Goal: Transaction & Acquisition: Purchase product/service

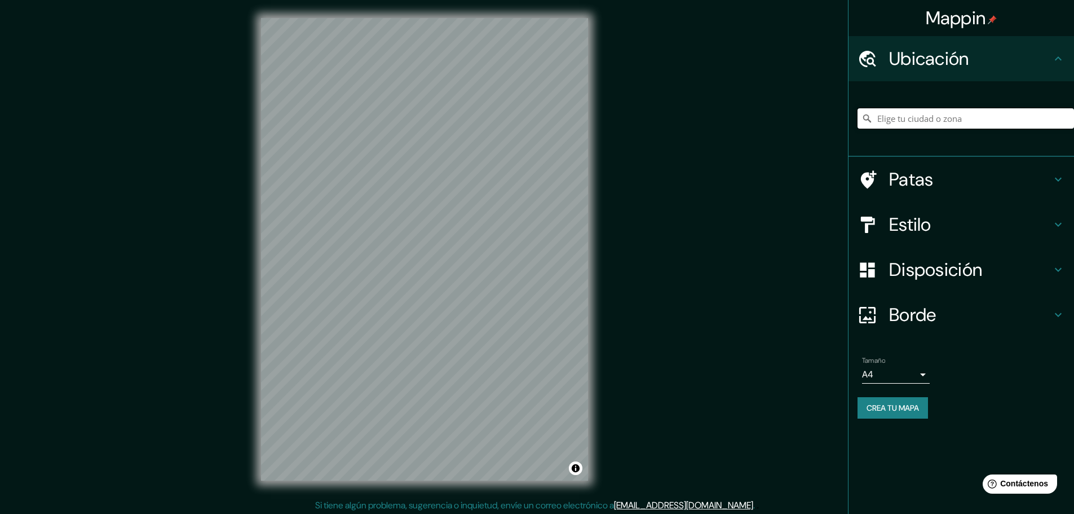
click at [899, 120] on input "Elige tu ciudad o zona" at bounding box center [966, 118] width 217 height 20
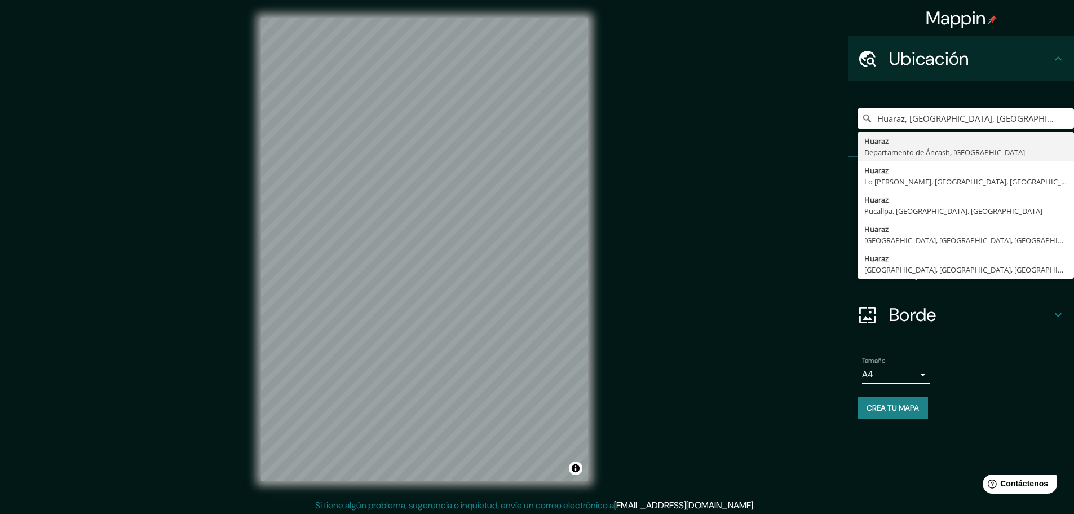
type input "Huaraz, Departamento de Áncash, Perú"
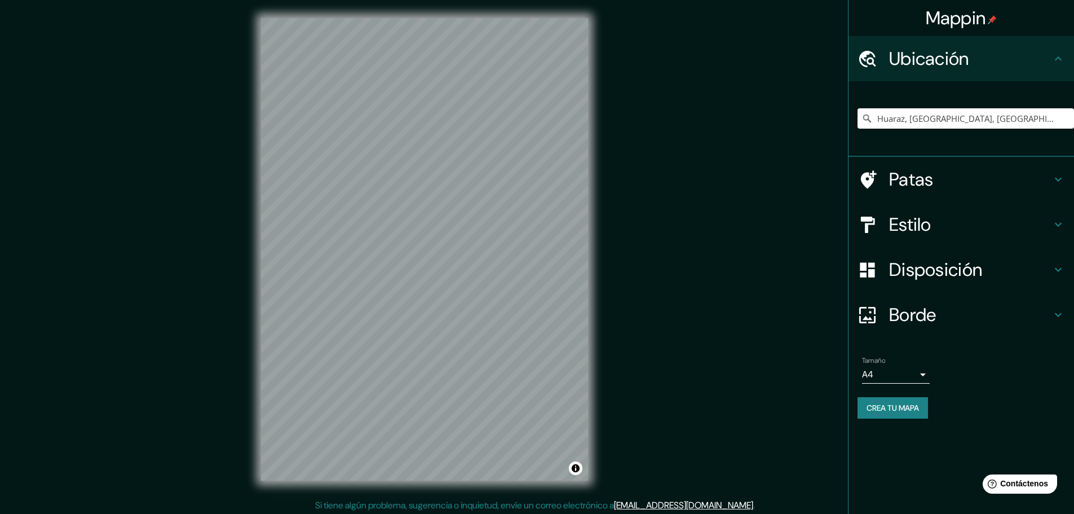
click at [969, 228] on h4 "Estilo" at bounding box center [970, 224] width 162 height 23
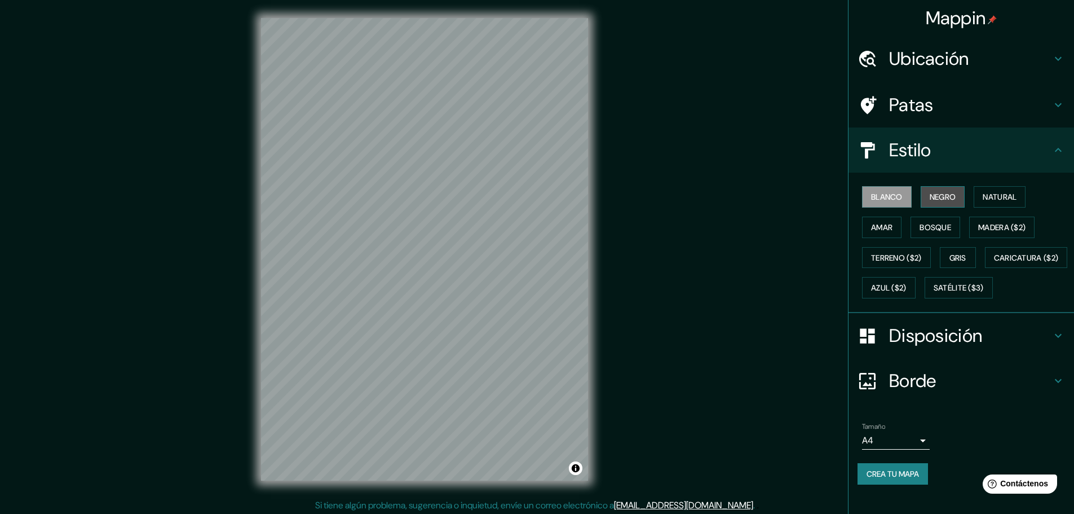
click at [930, 197] on font "Negro" at bounding box center [943, 197] width 26 height 10
click at [983, 195] on font "Natural" at bounding box center [1000, 197] width 34 height 10
click at [990, 227] on font "Madera ($2)" at bounding box center [1001, 227] width 47 height 10
click at [943, 226] on font "Bosque" at bounding box center [936, 227] width 32 height 10
click at [882, 227] on font "Amar" at bounding box center [881, 227] width 21 height 10
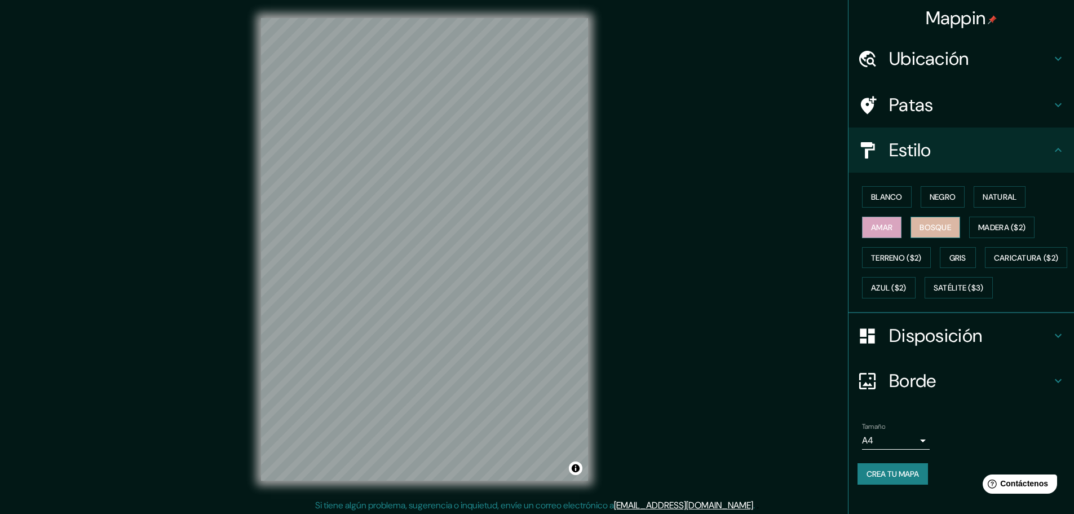
click at [924, 227] on font "Bosque" at bounding box center [936, 227] width 32 height 10
click at [472, 204] on div at bounding box center [473, 202] width 9 height 9
click at [903, 479] on font "Crea tu mapa" at bounding box center [893, 474] width 52 height 10
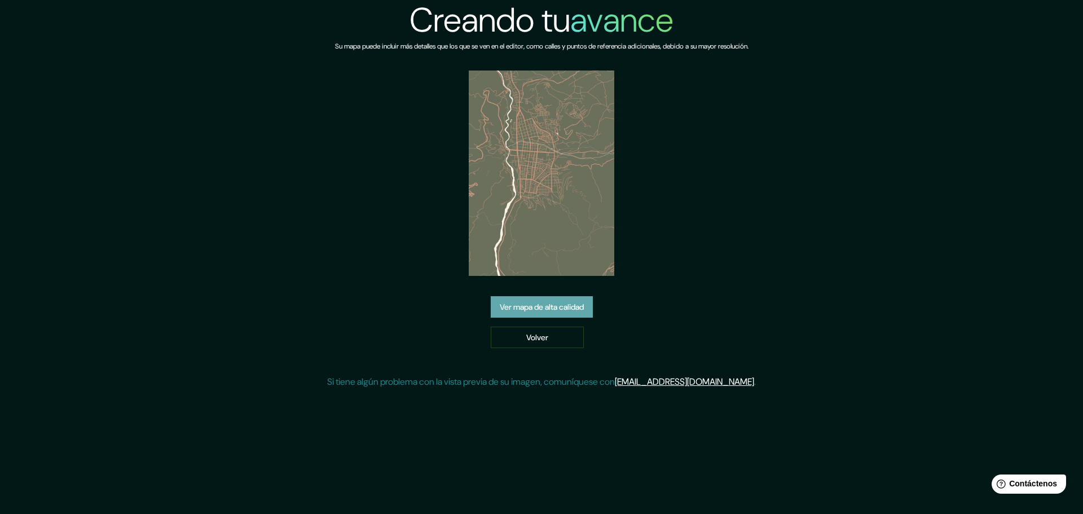
click at [572, 309] on font "Ver mapa de alta calidad" at bounding box center [542, 307] width 84 height 10
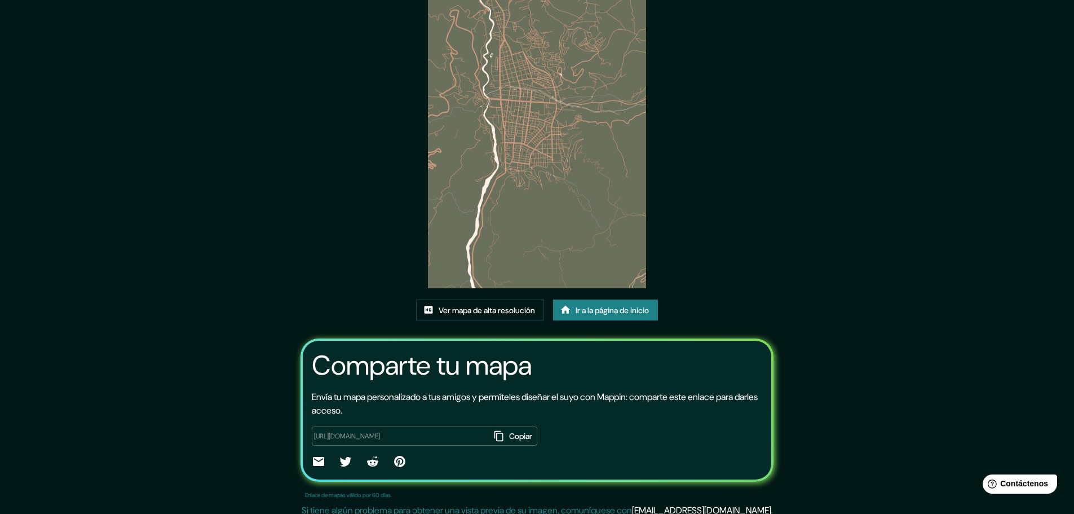
scroll to position [78, 0]
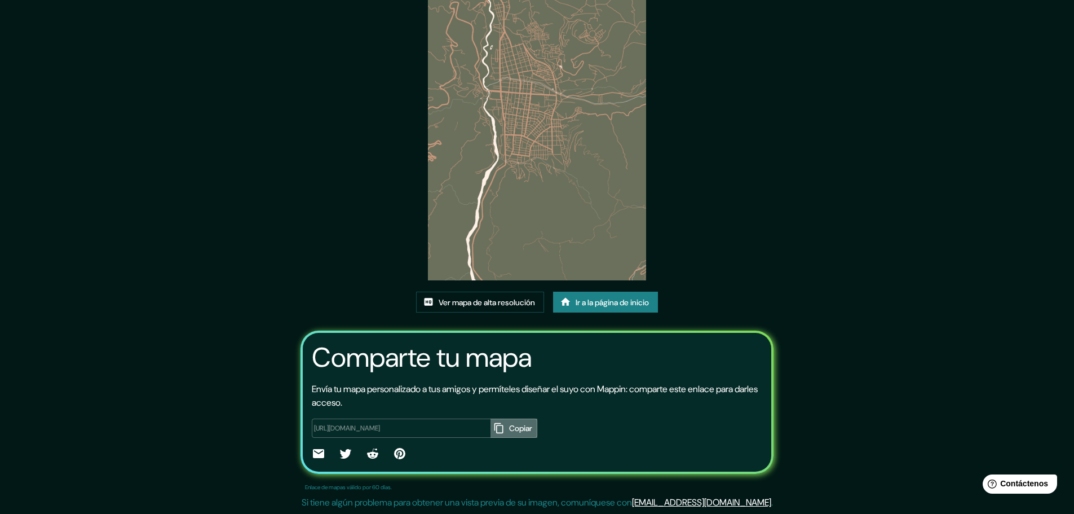
click at [509, 426] on font "Copiar" at bounding box center [520, 428] width 23 height 10
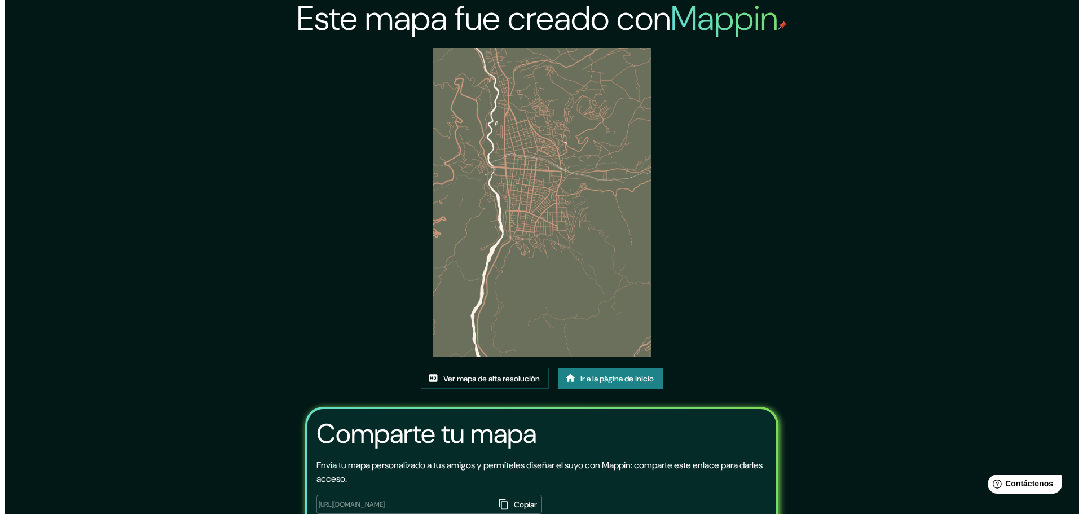
scroll to position [0, 0]
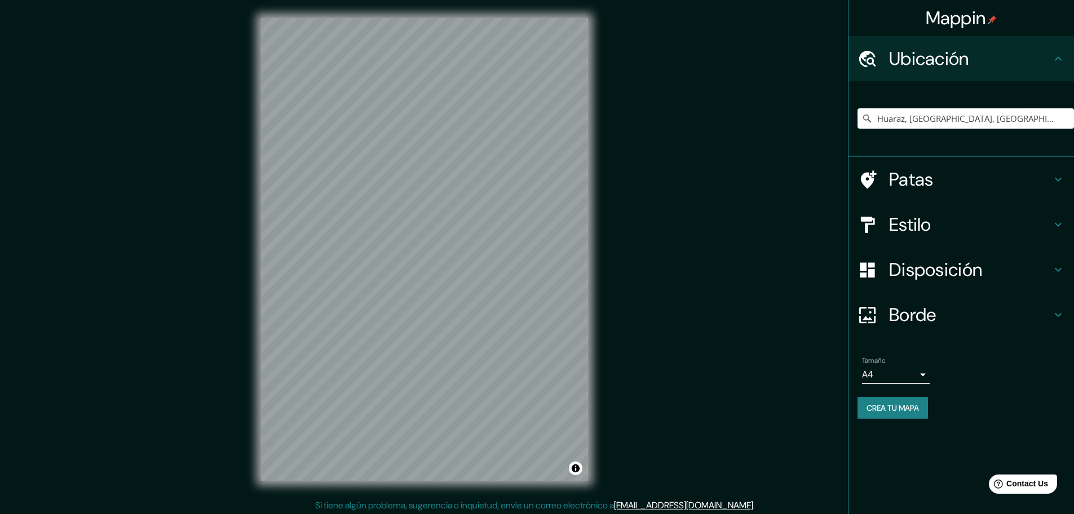
click at [1053, 120] on input "Huaraz, Departamento de Áncash, Perú" at bounding box center [966, 118] width 217 height 20
click at [971, 126] on input "Huaraz, Departamento de Áncash, Perú" at bounding box center [966, 118] width 217 height 20
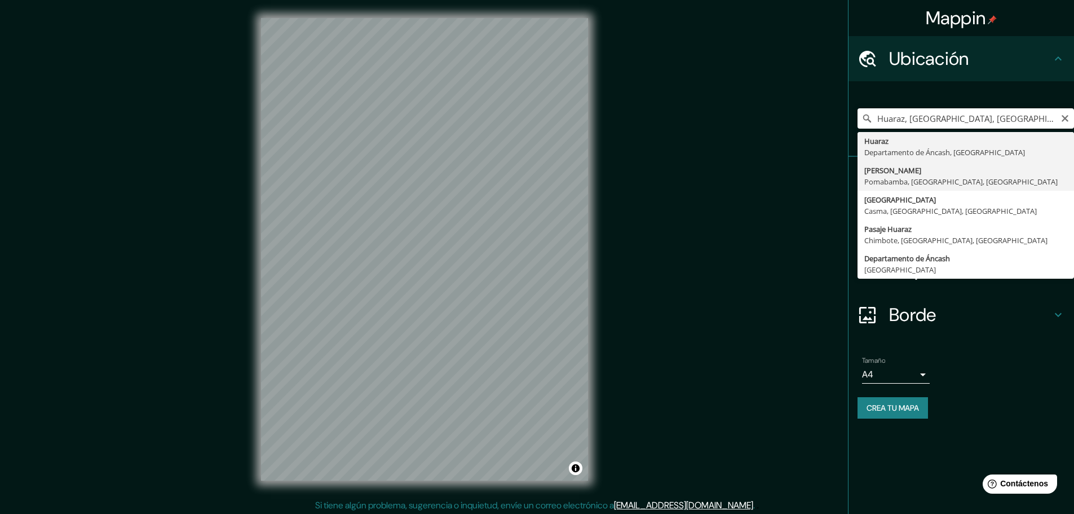
type input "Jirón Huaraz, Pomabamba, Departamento de Áncash, Perú"
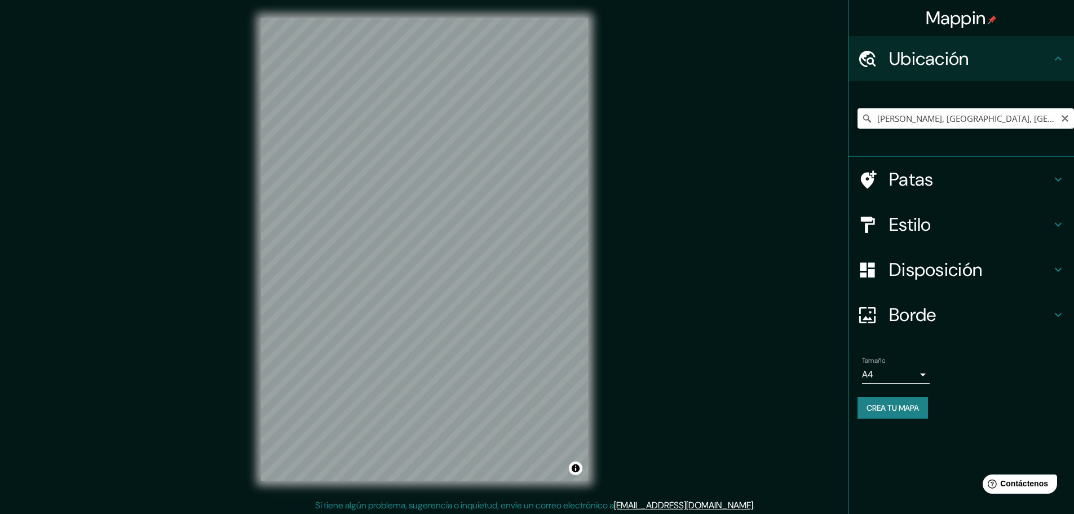
click at [1061, 120] on icon "Claro" at bounding box center [1065, 118] width 9 height 9
paste input "Huaraz, Departamento de Áncash, Perú"
type input "Huaraz, Departamento de Áncash, Perú"
click at [970, 226] on h4 "Estilo" at bounding box center [970, 224] width 162 height 23
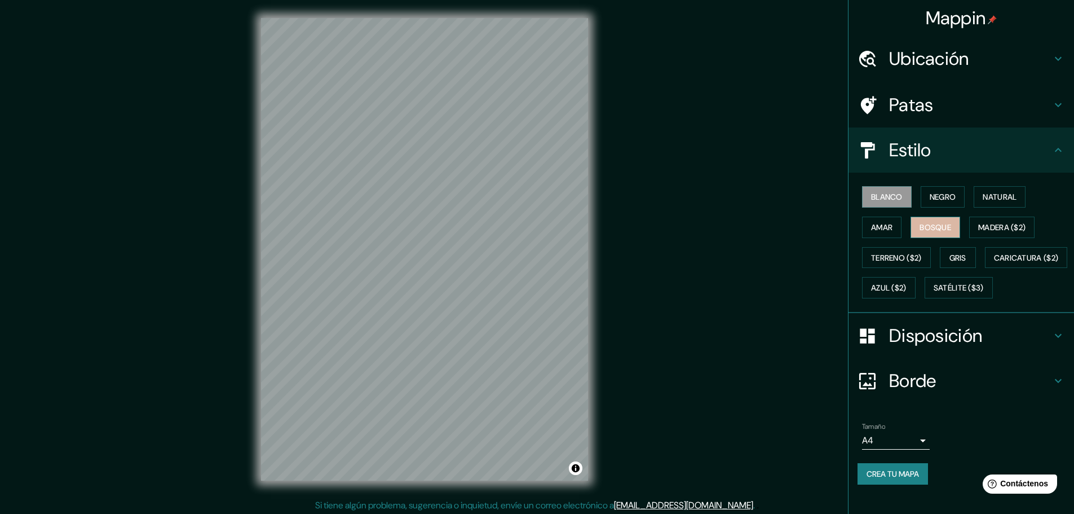
click at [933, 229] on font "Bosque" at bounding box center [936, 227] width 32 height 10
click at [896, 481] on font "Crea tu mapa" at bounding box center [893, 473] width 52 height 15
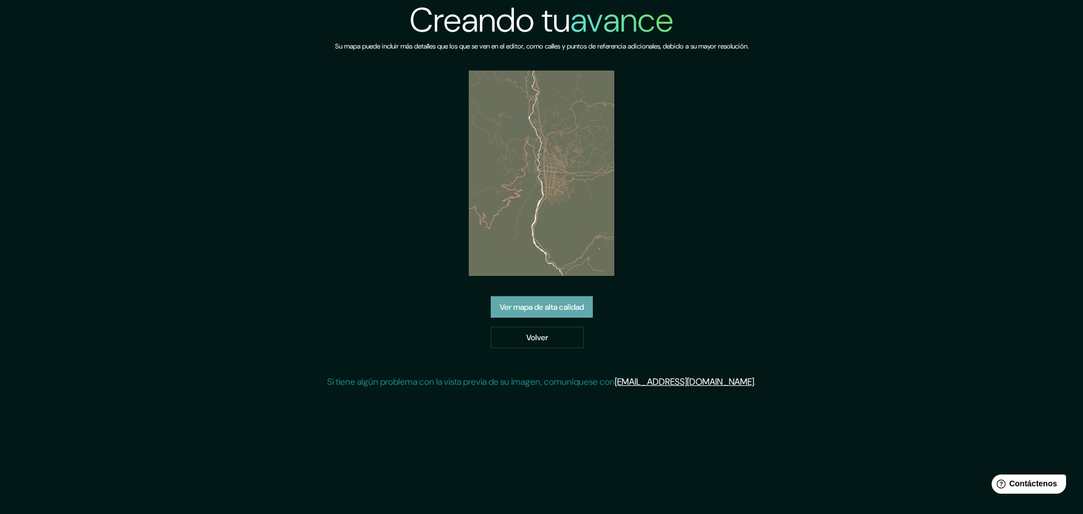
click at [565, 304] on font "Ver mapa de alta calidad" at bounding box center [542, 307] width 84 height 10
